Goal: Find specific page/section: Find specific page/section

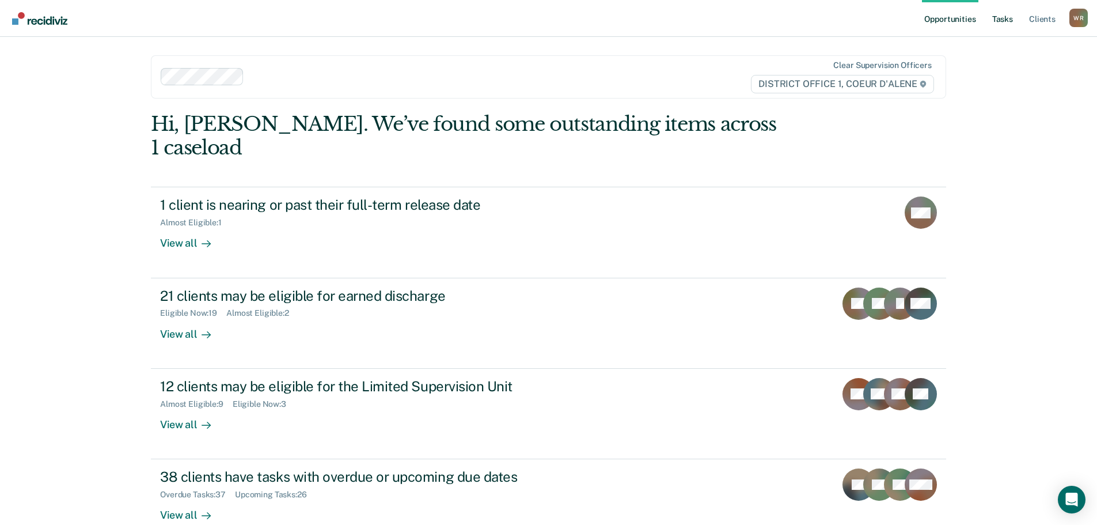
click at [1004, 25] on link "Tasks" at bounding box center [1002, 18] width 25 height 37
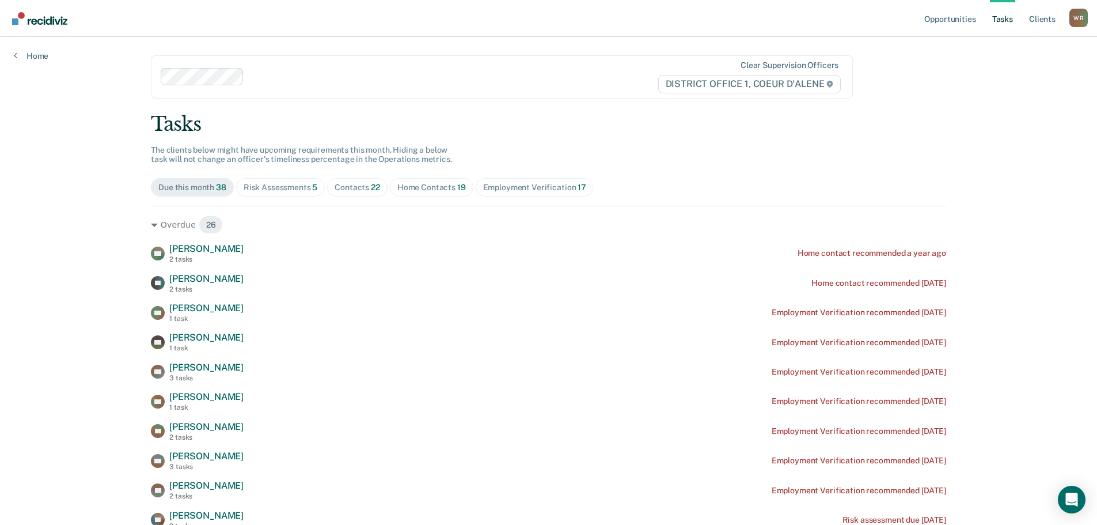
click at [376, 190] on span "22" at bounding box center [375, 187] width 9 height 9
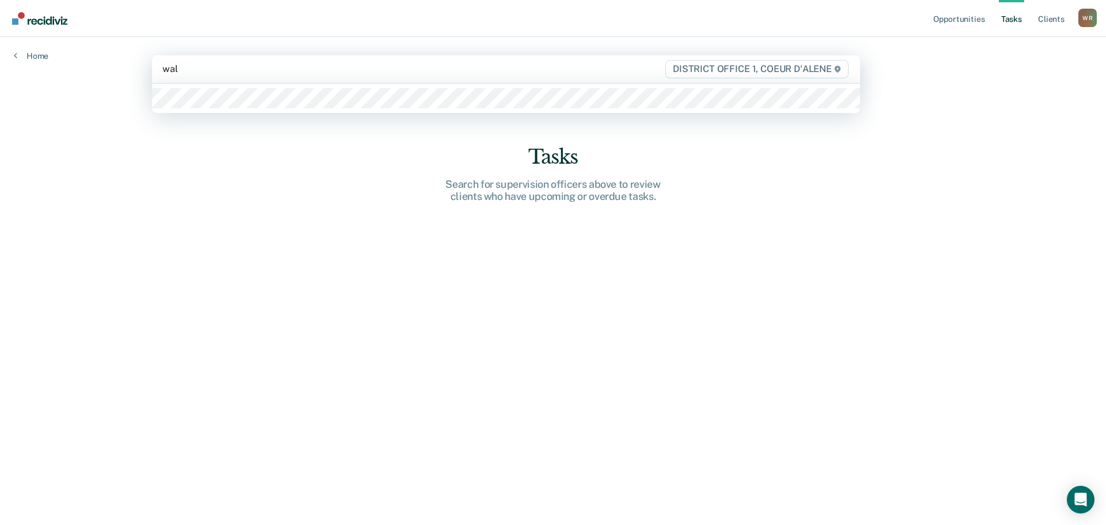
type input "[PERSON_NAME]"
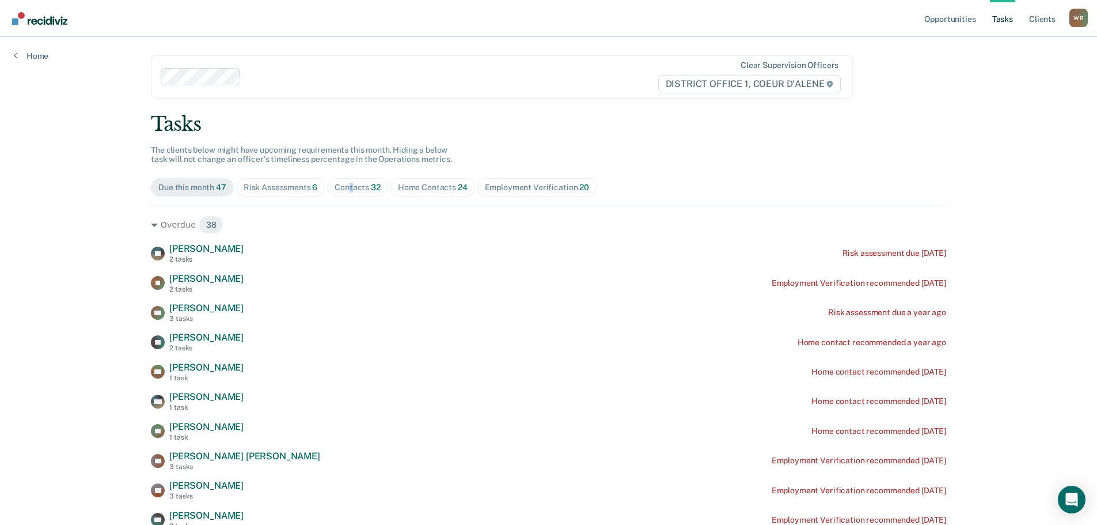
click at [347, 183] on div "Contacts 32" at bounding box center [358, 188] width 46 height 10
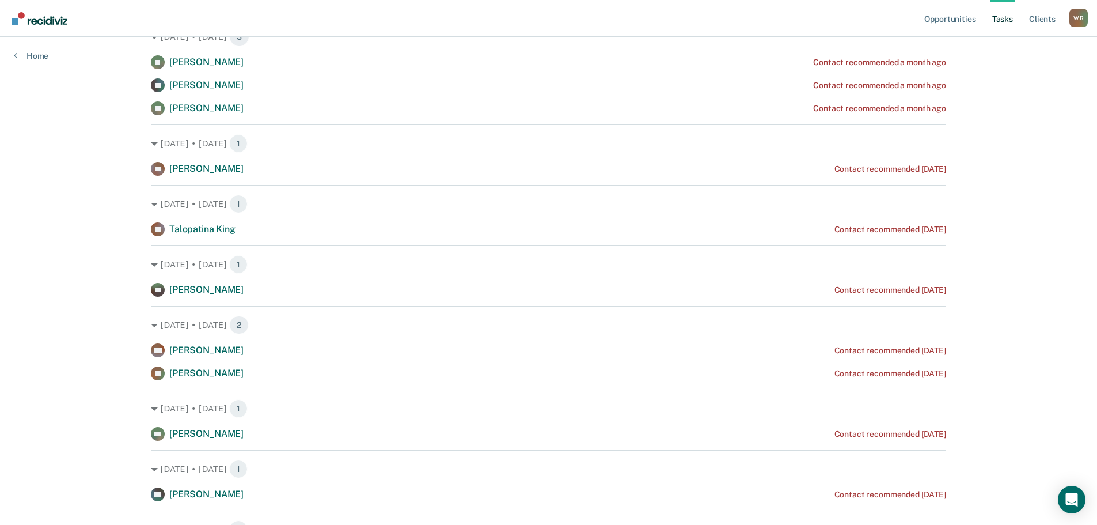
scroll to position [680, 0]
